Goal: Task Accomplishment & Management: Use online tool/utility

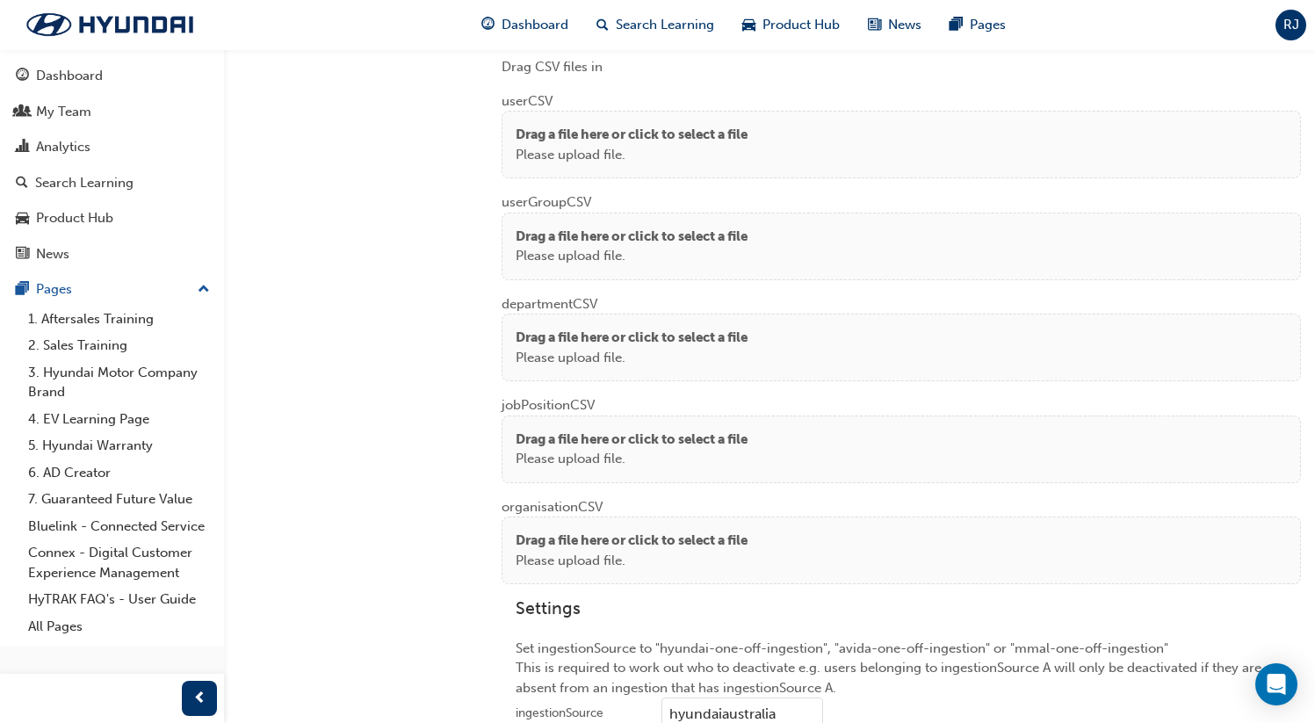
scroll to position [1414, 0]
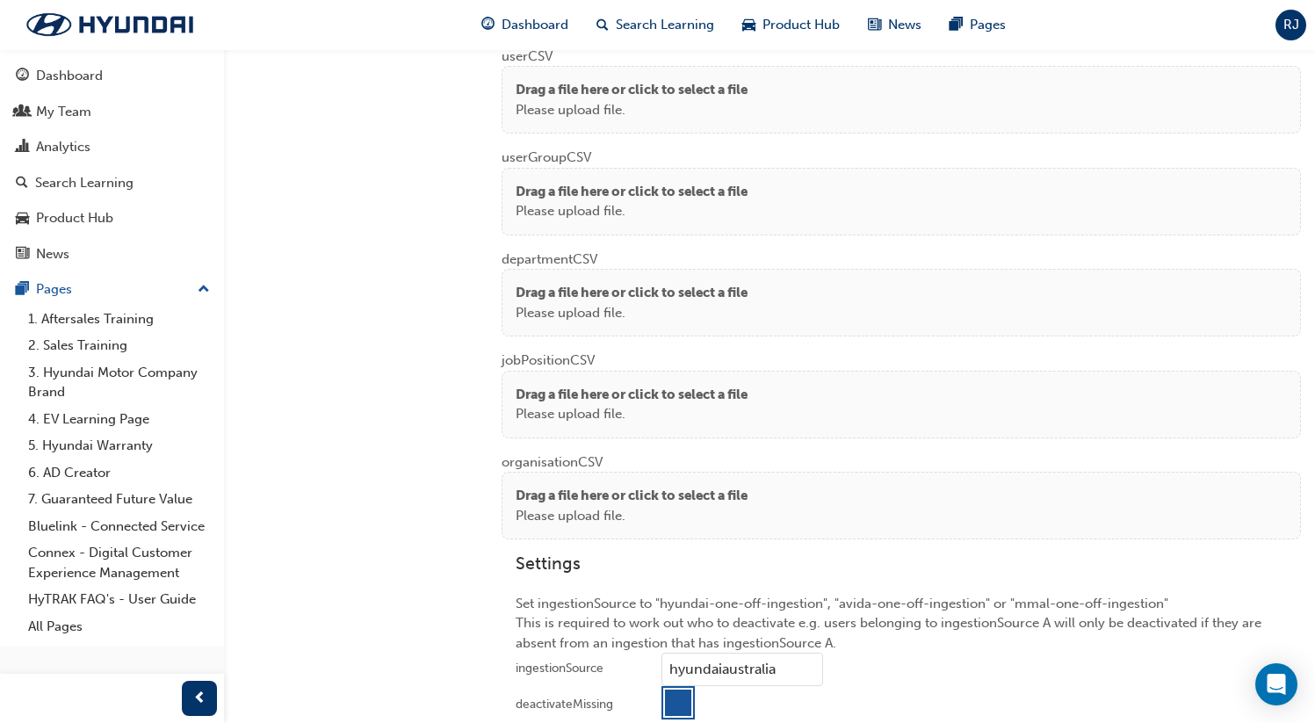
click at [647, 108] on p "Please upload file." at bounding box center [632, 110] width 232 height 20
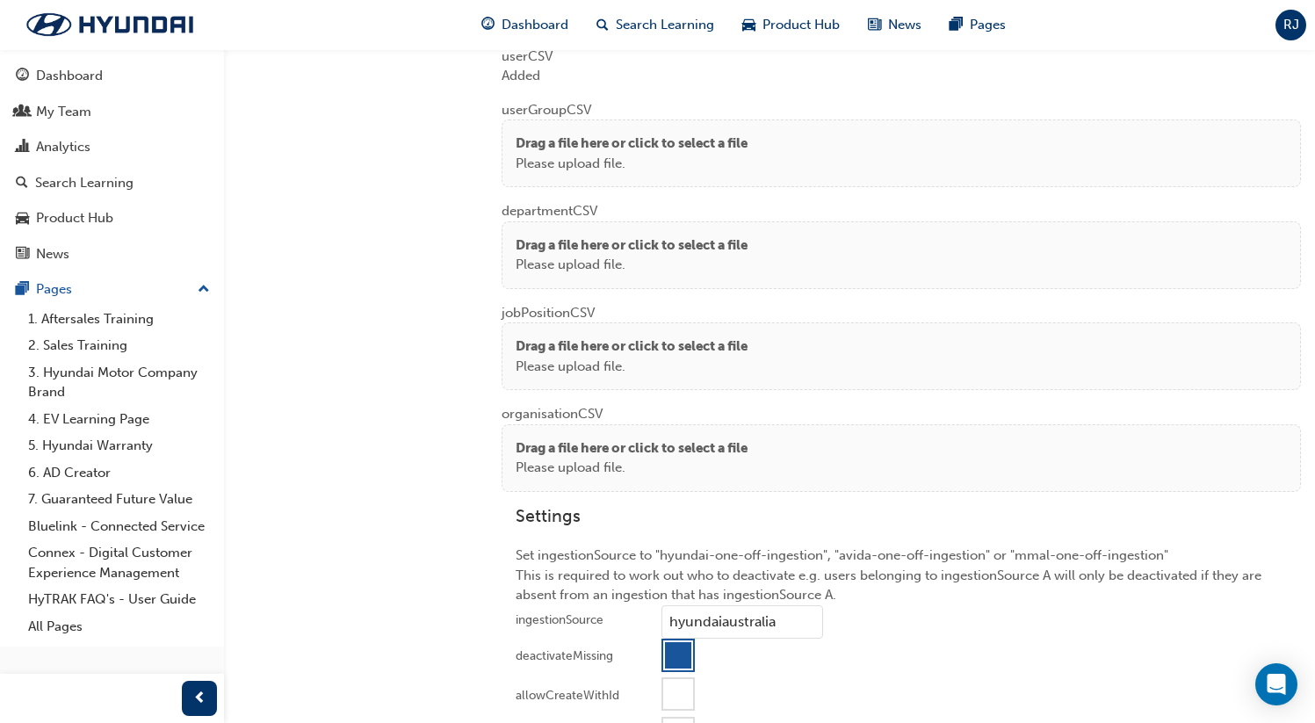
click at [587, 163] on p "Please upload file." at bounding box center [632, 164] width 232 height 20
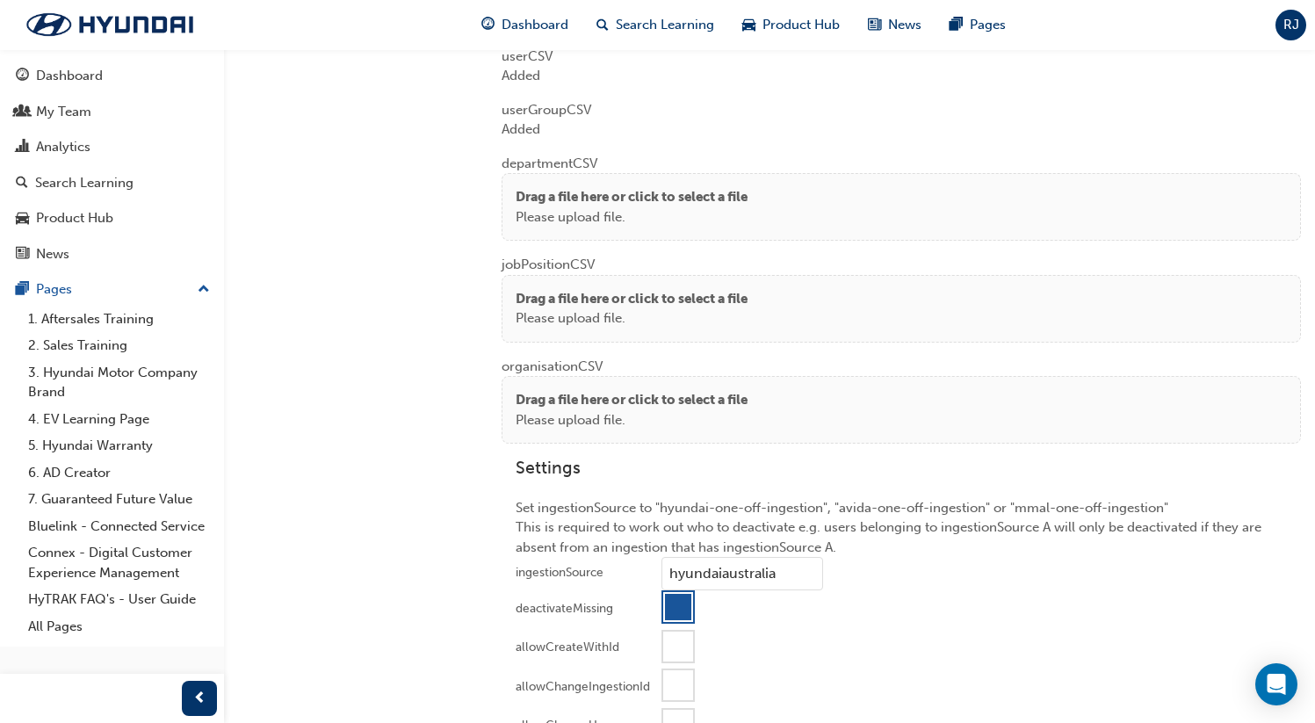
click at [672, 220] on p "Please upload file." at bounding box center [632, 217] width 232 height 20
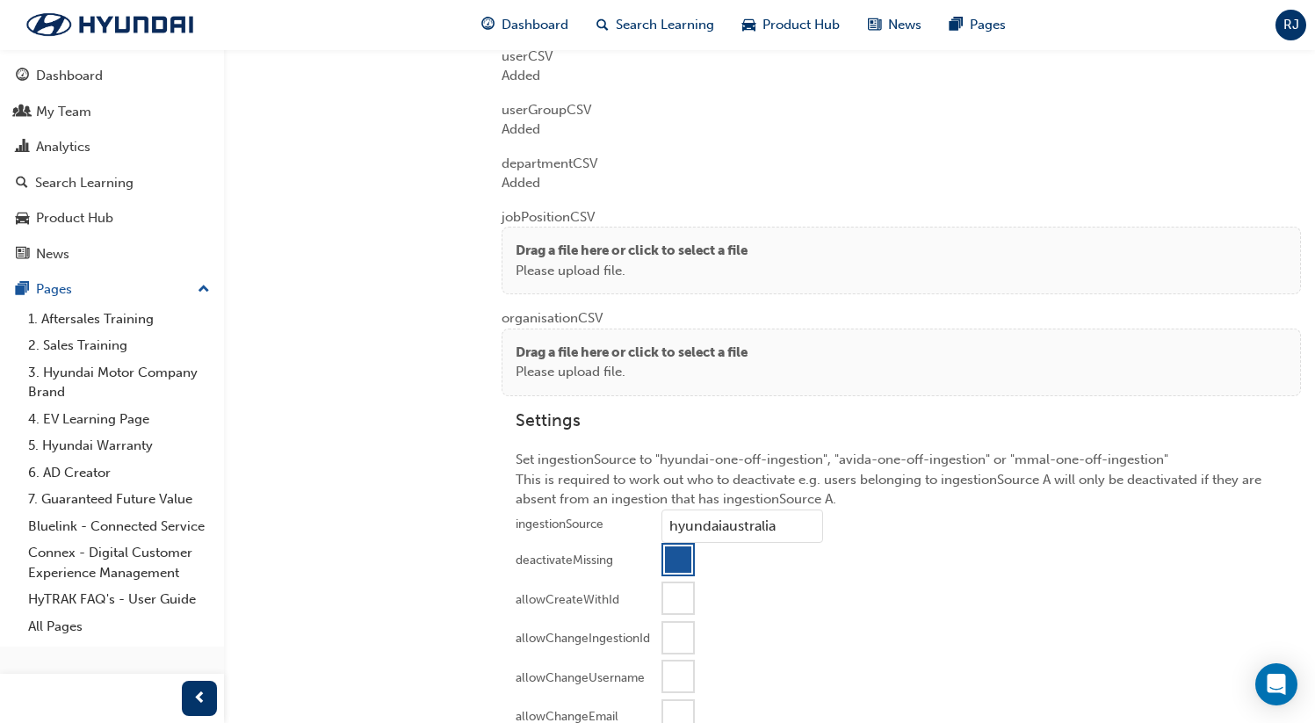
click at [582, 261] on p "Please upload file." at bounding box center [632, 271] width 232 height 20
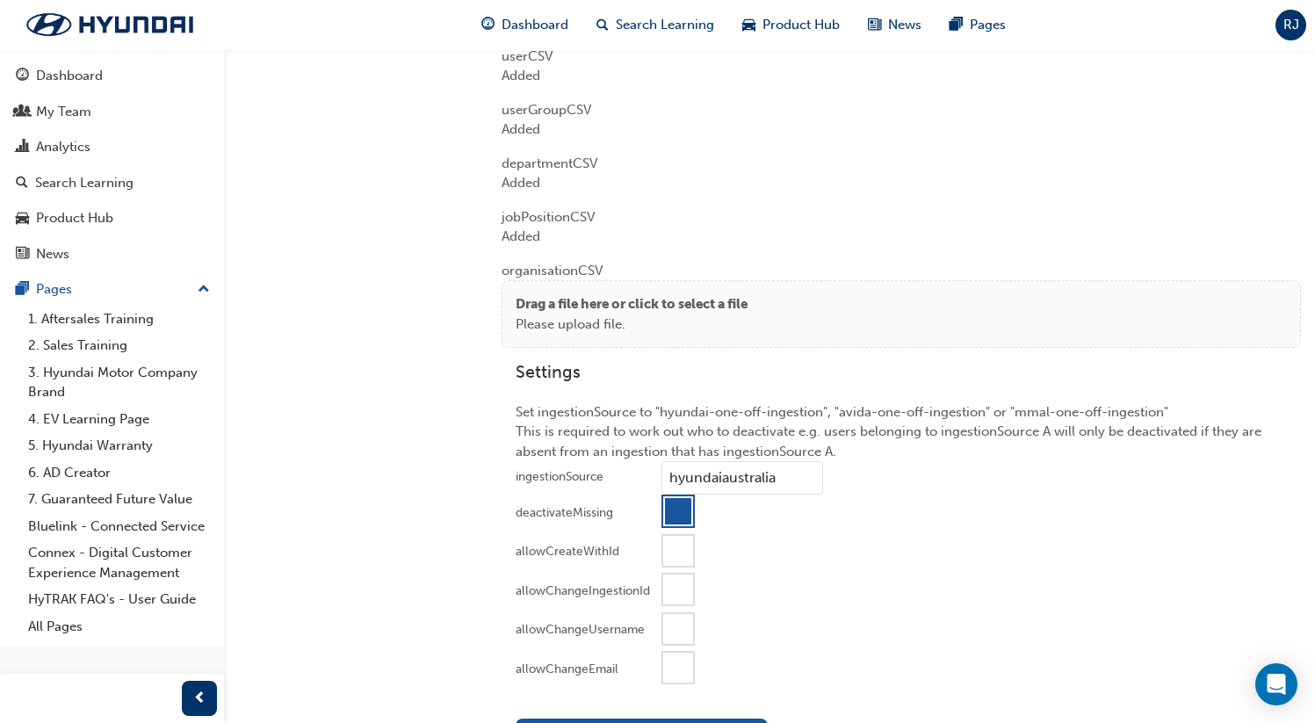
click at [541, 285] on div "Drag a file here or click to select a file Please upload file." at bounding box center [901, 314] width 799 height 68
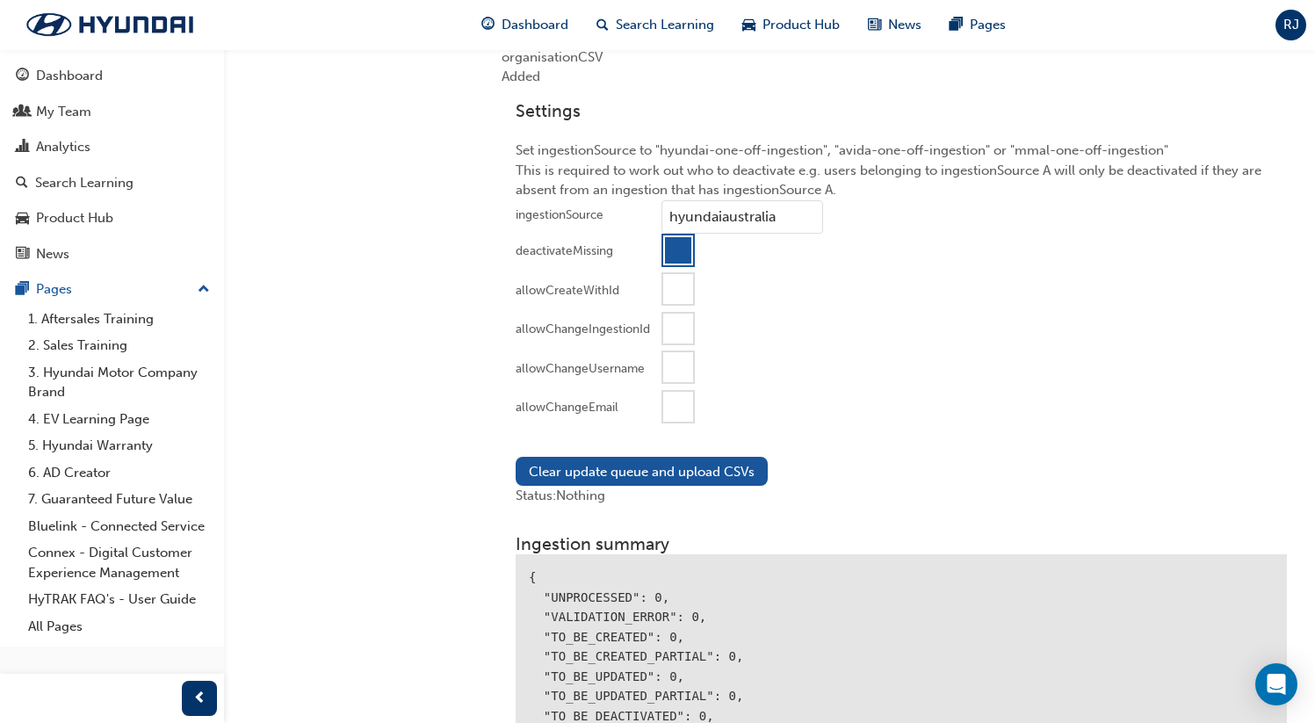
scroll to position [1853, 0]
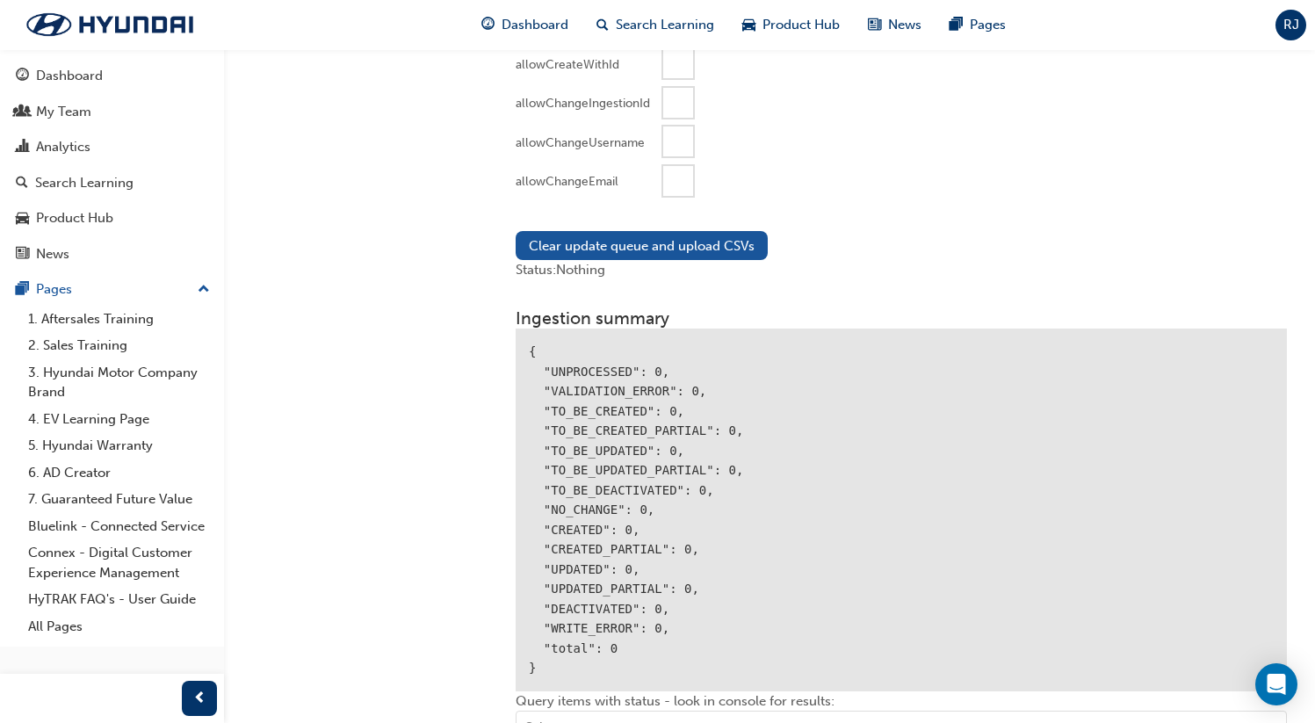
click at [677, 184] on div at bounding box center [678, 181] width 30 height 30
click at [647, 243] on button "Clear update queue and upload CSVs" at bounding box center [642, 245] width 252 height 29
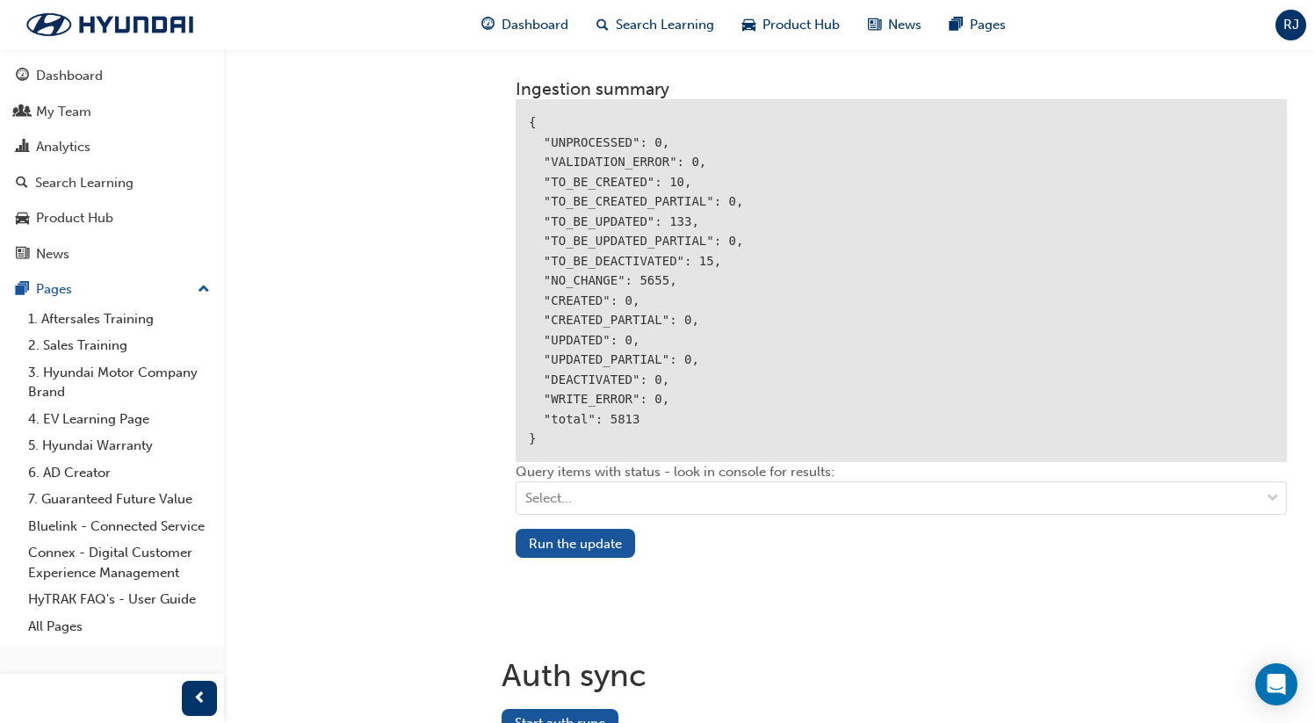
scroll to position [2183, 0]
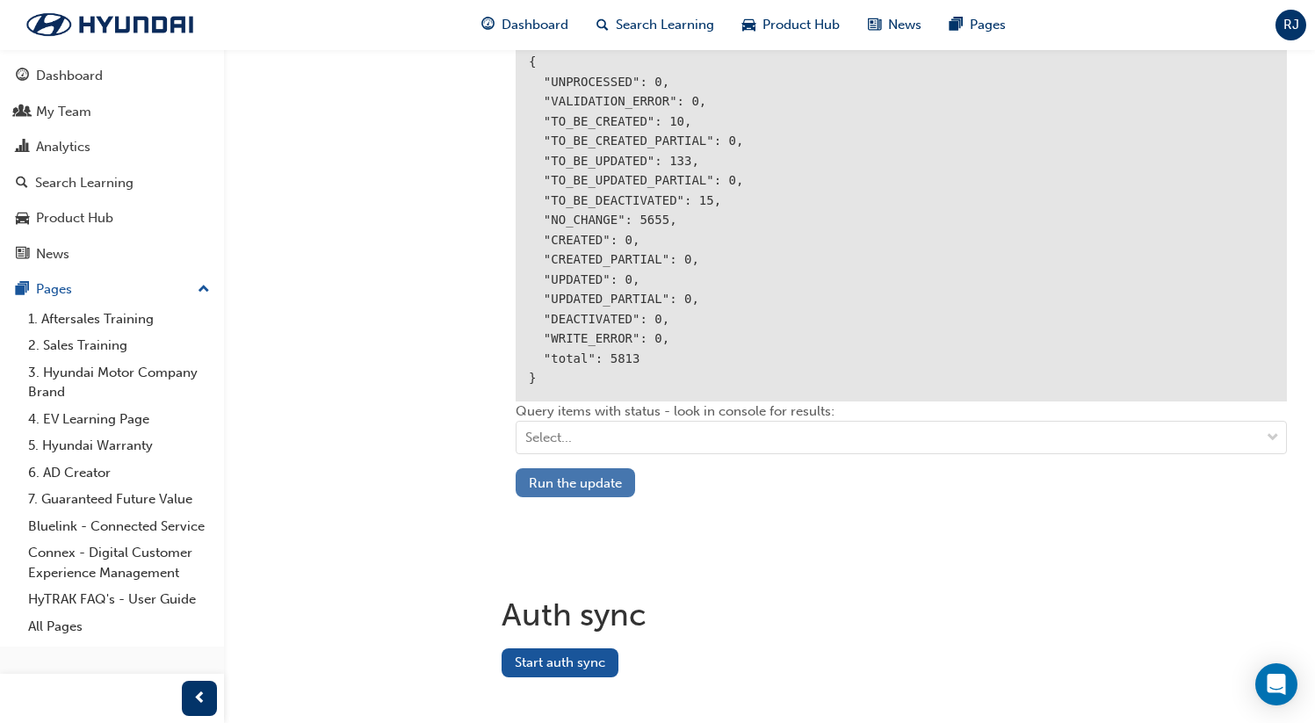
click at [559, 488] on button "Run the update" at bounding box center [575, 482] width 119 height 29
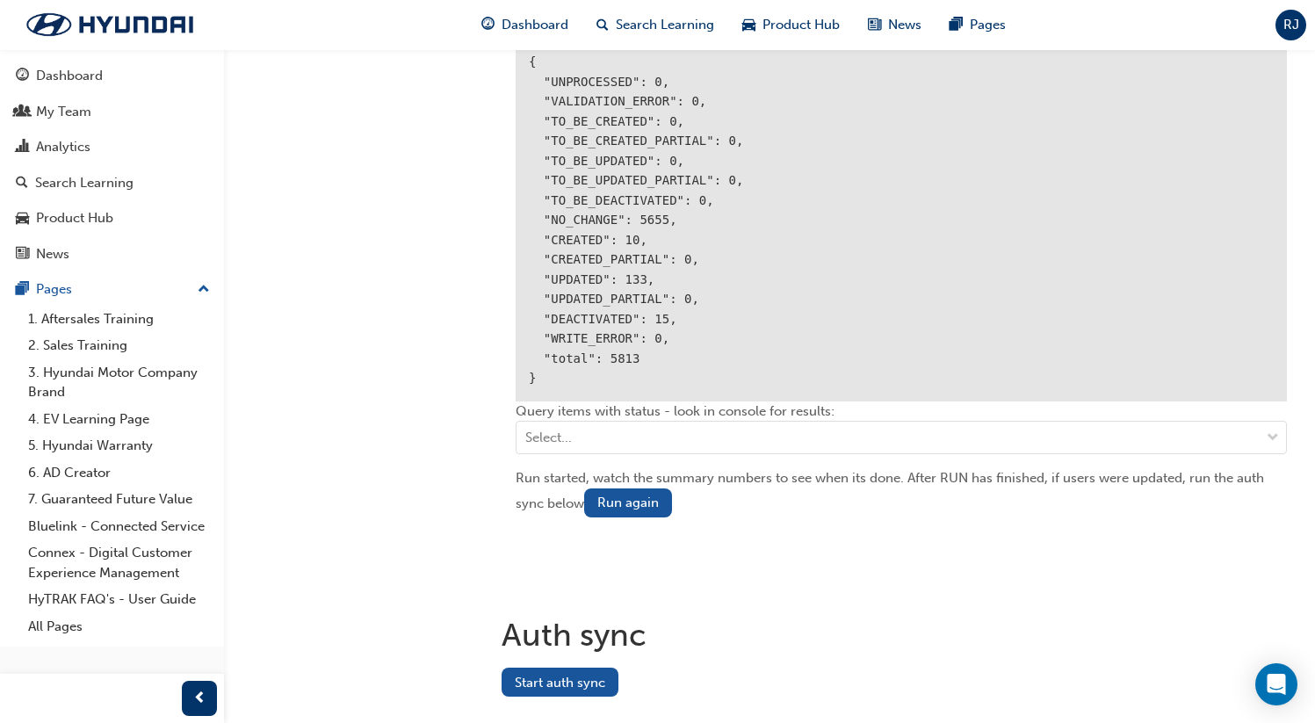
scroll to position [2222, 0]
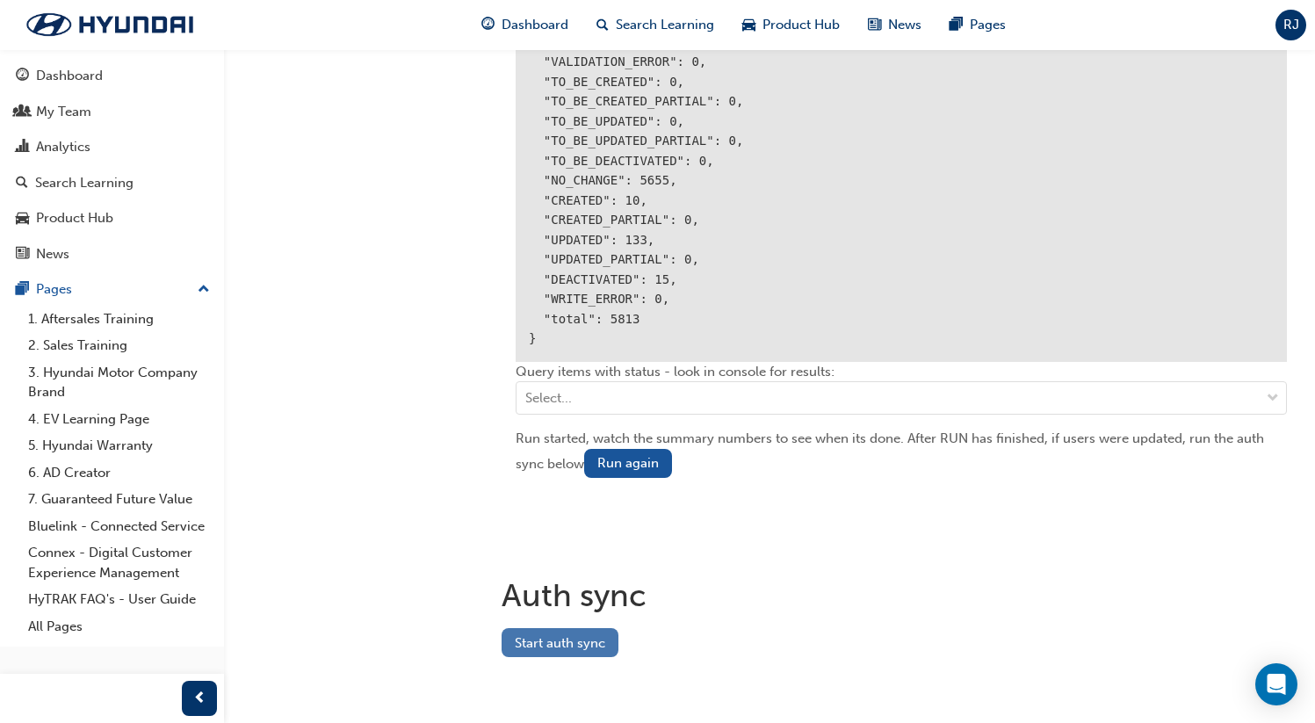
click at [547, 639] on button "Start auth sync" at bounding box center [560, 642] width 117 height 29
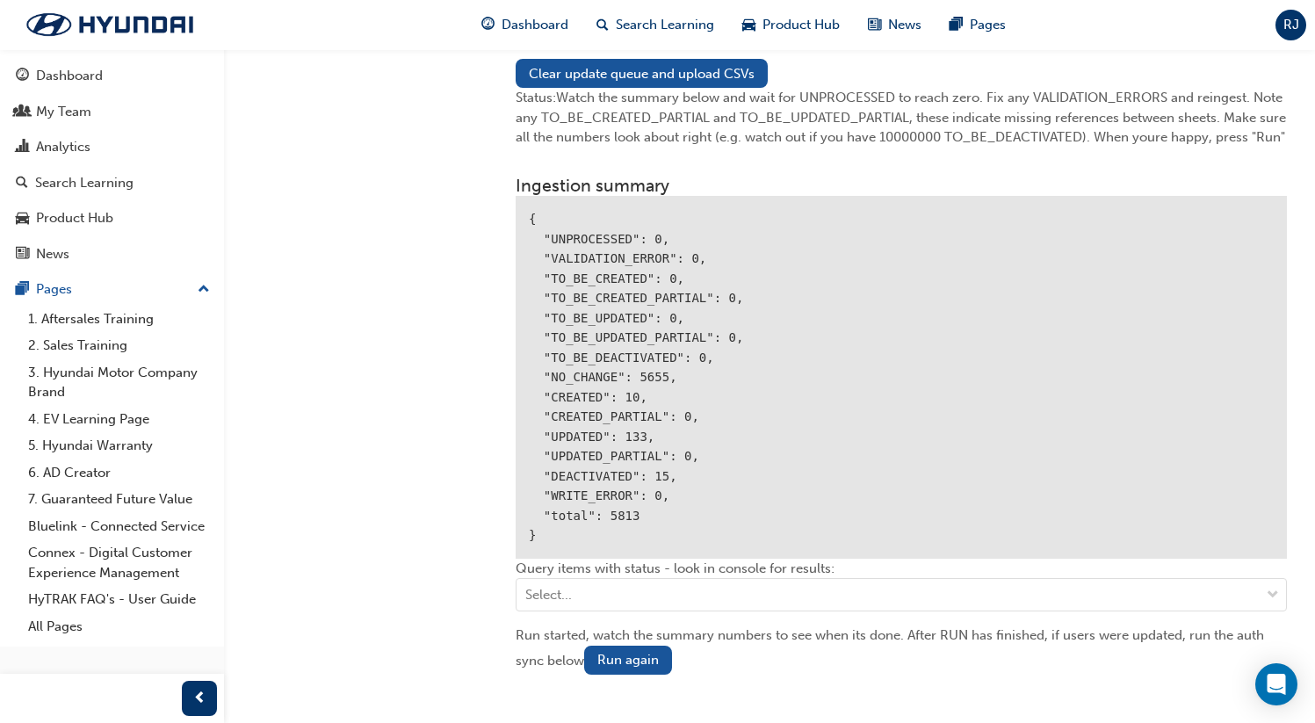
scroll to position [2014, 0]
